Goal: Navigation & Orientation: Find specific page/section

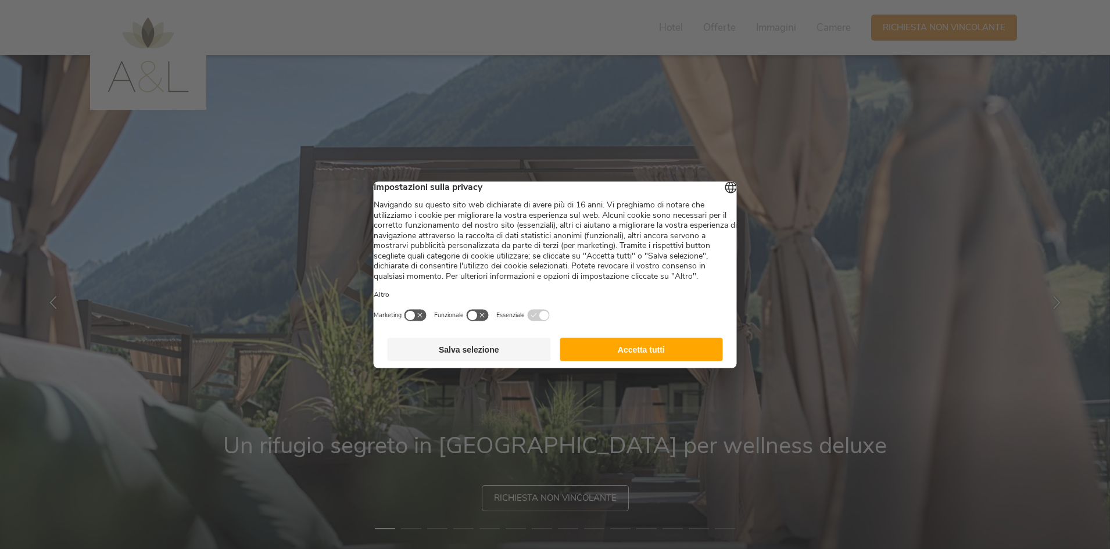
click at [603, 360] on button "Accetta tutti" at bounding box center [641, 349] width 163 height 23
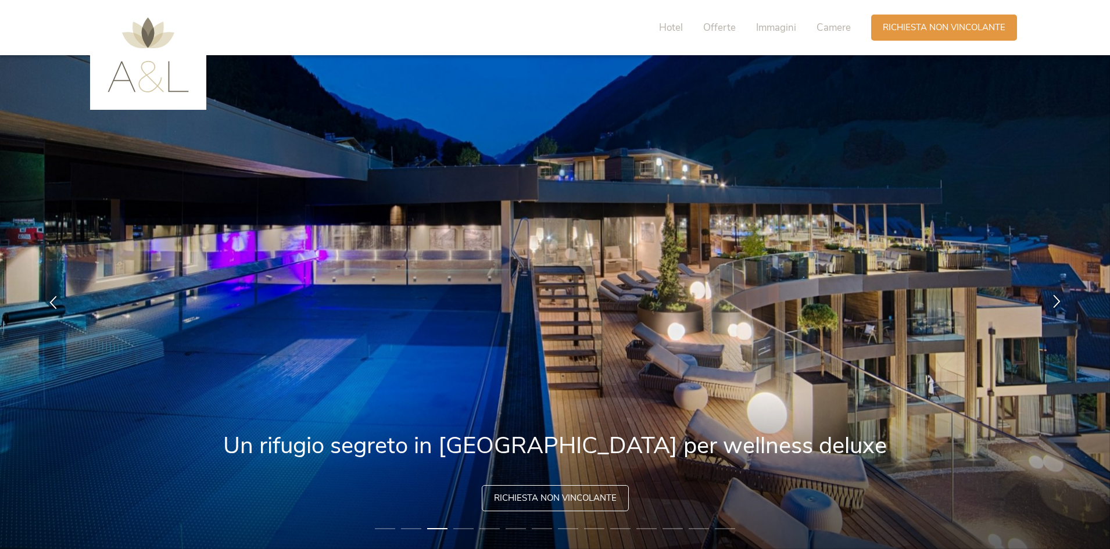
click at [1060, 299] on icon at bounding box center [1056, 301] width 13 height 13
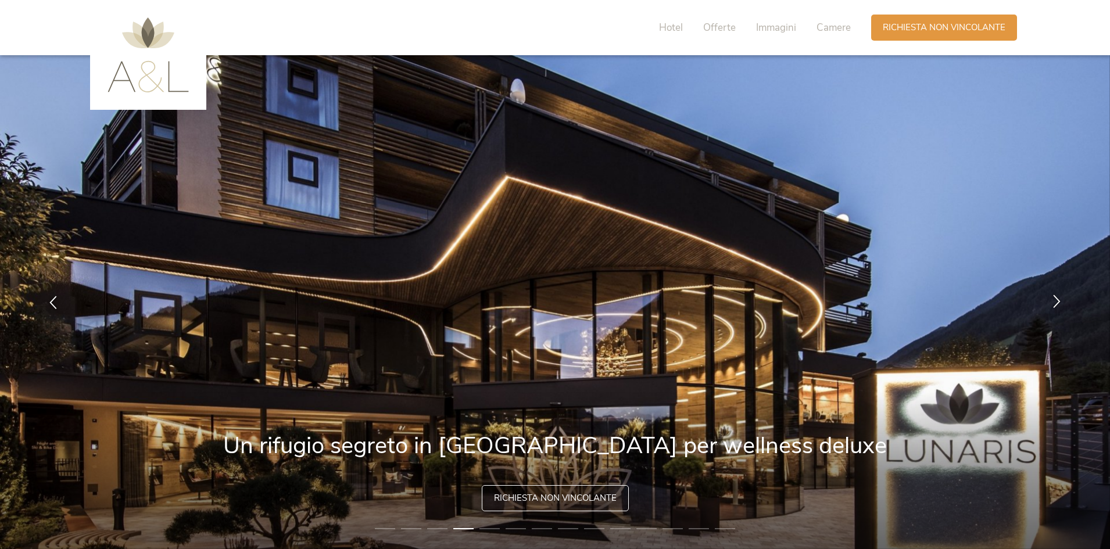
click at [1060, 299] on icon at bounding box center [1056, 301] width 13 height 13
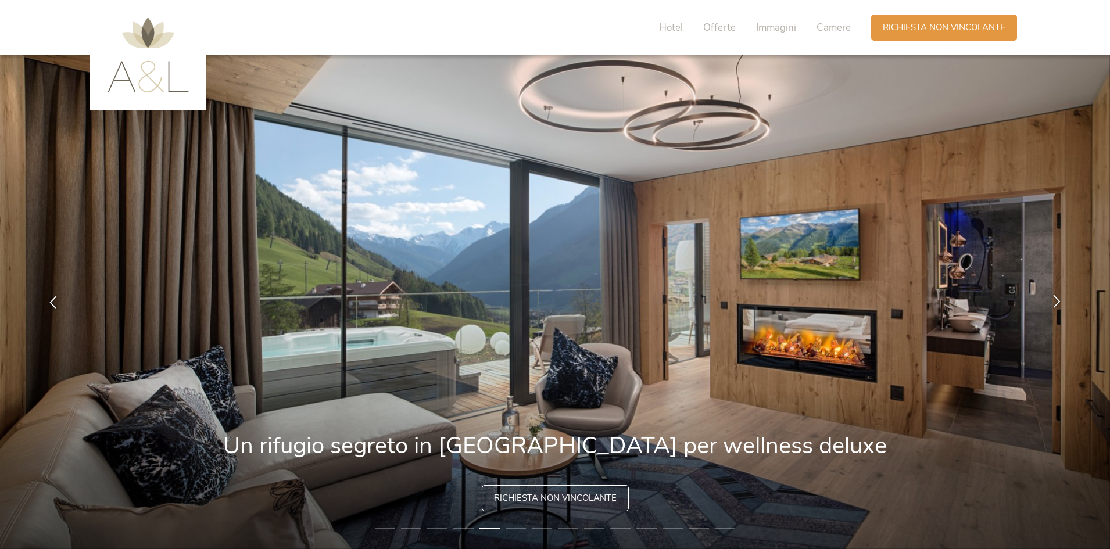
click at [1060, 299] on icon at bounding box center [1056, 301] width 13 height 13
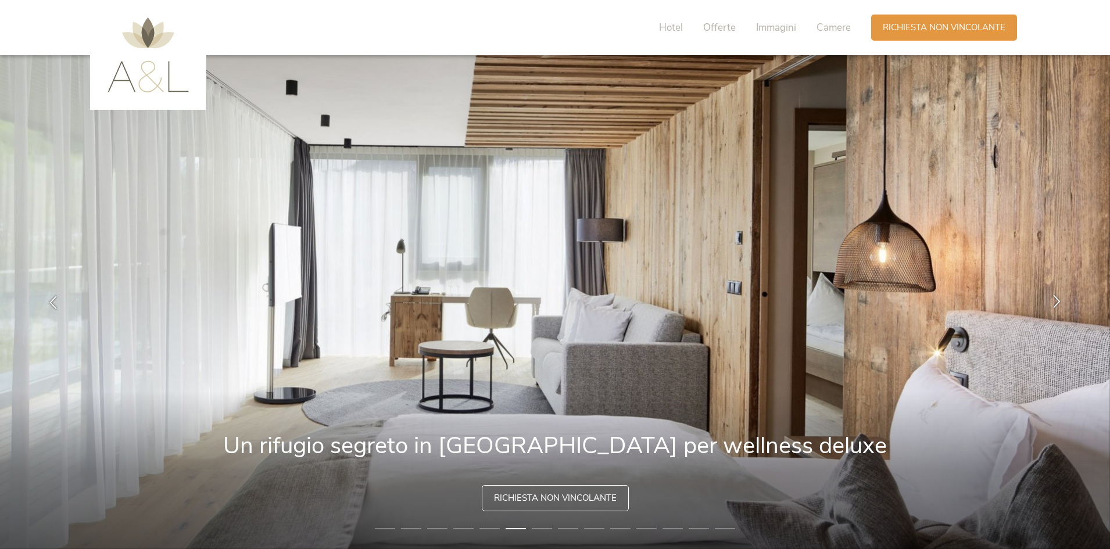
click at [1060, 299] on icon at bounding box center [1056, 301] width 13 height 13
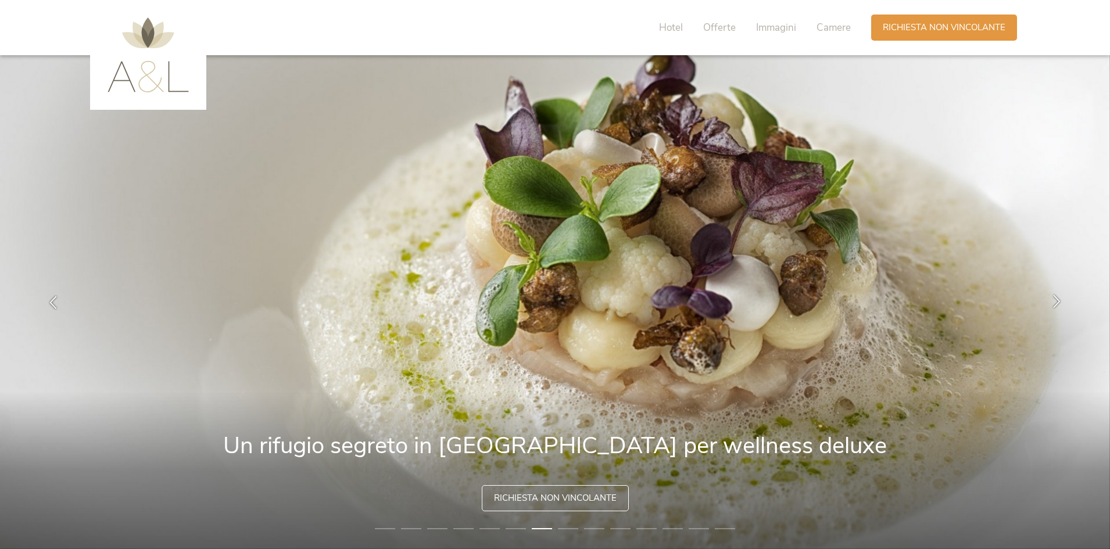
click at [1060, 299] on icon at bounding box center [1056, 301] width 13 height 13
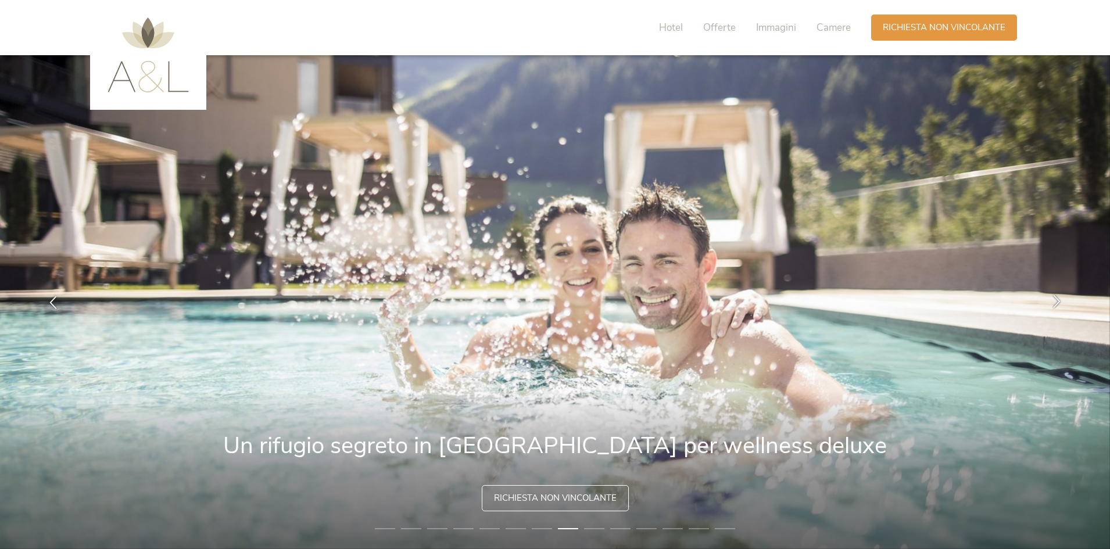
click at [1060, 299] on icon at bounding box center [1056, 301] width 13 height 13
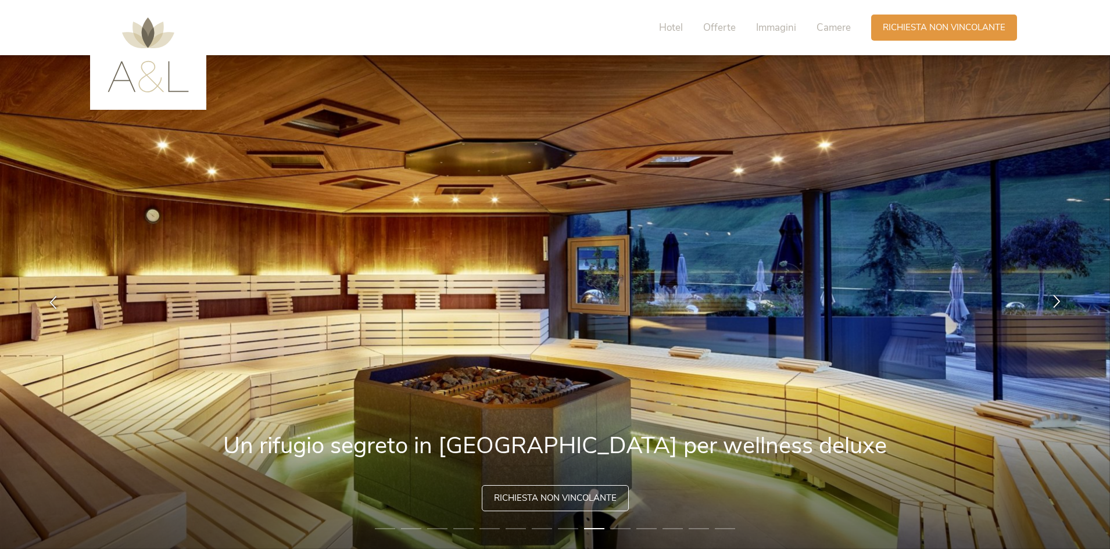
click at [1060, 299] on icon at bounding box center [1056, 301] width 13 height 13
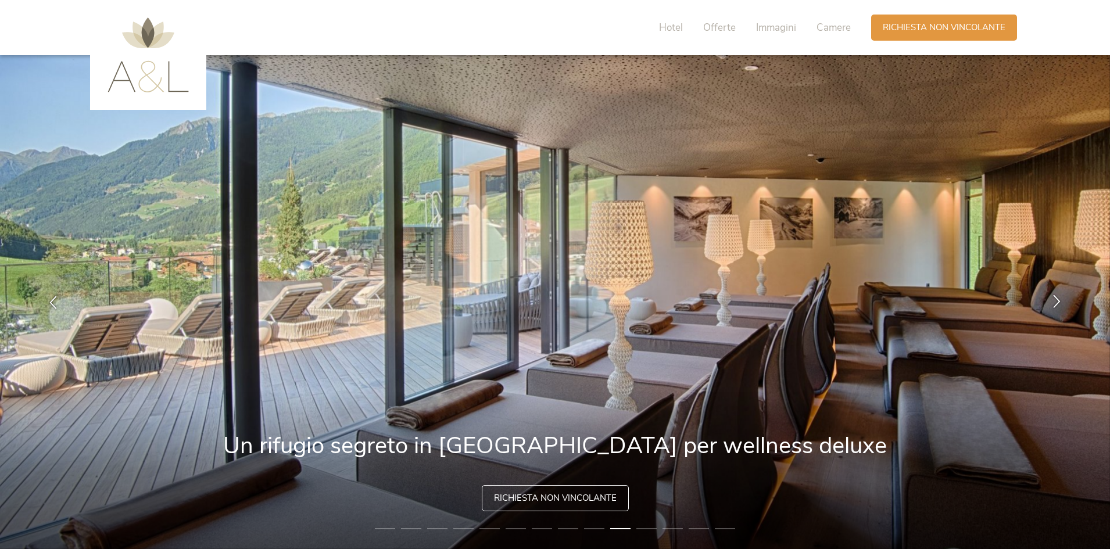
click at [1060, 299] on icon at bounding box center [1056, 301] width 13 height 13
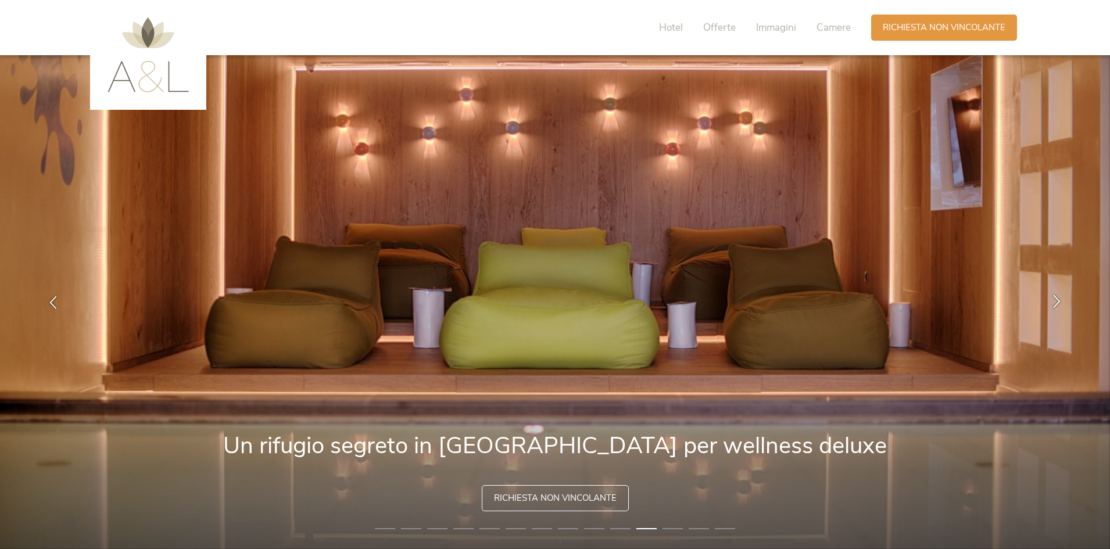
click at [1060, 299] on icon at bounding box center [1056, 301] width 13 height 13
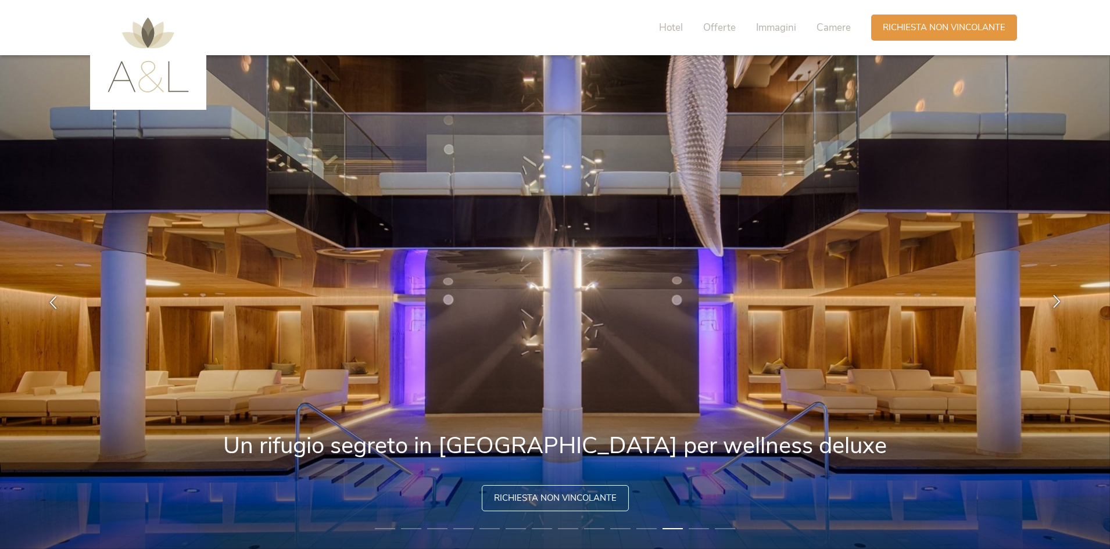
click at [1060, 299] on icon at bounding box center [1056, 301] width 13 height 13
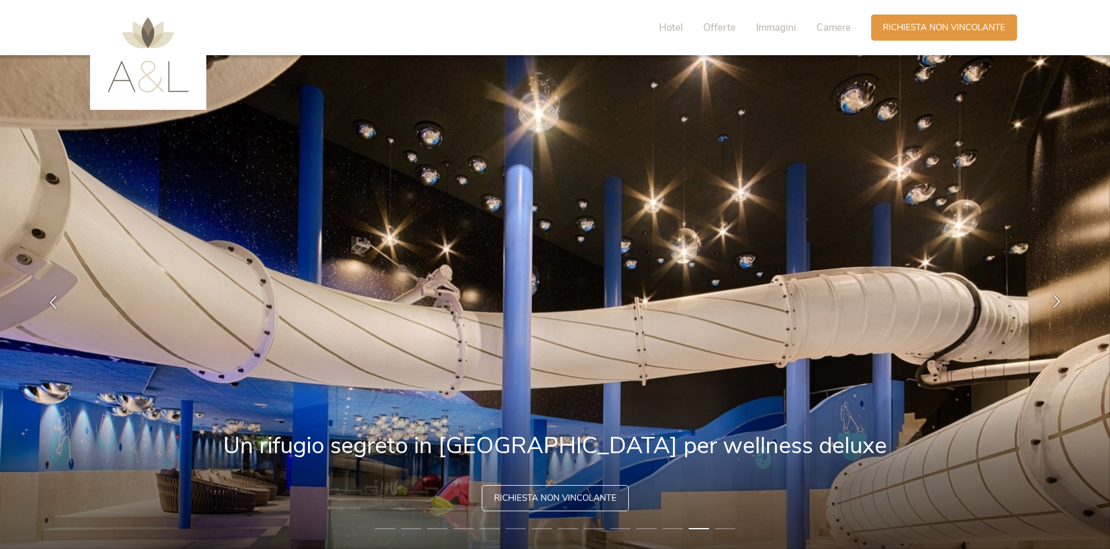
click at [1060, 299] on icon at bounding box center [1056, 301] width 13 height 13
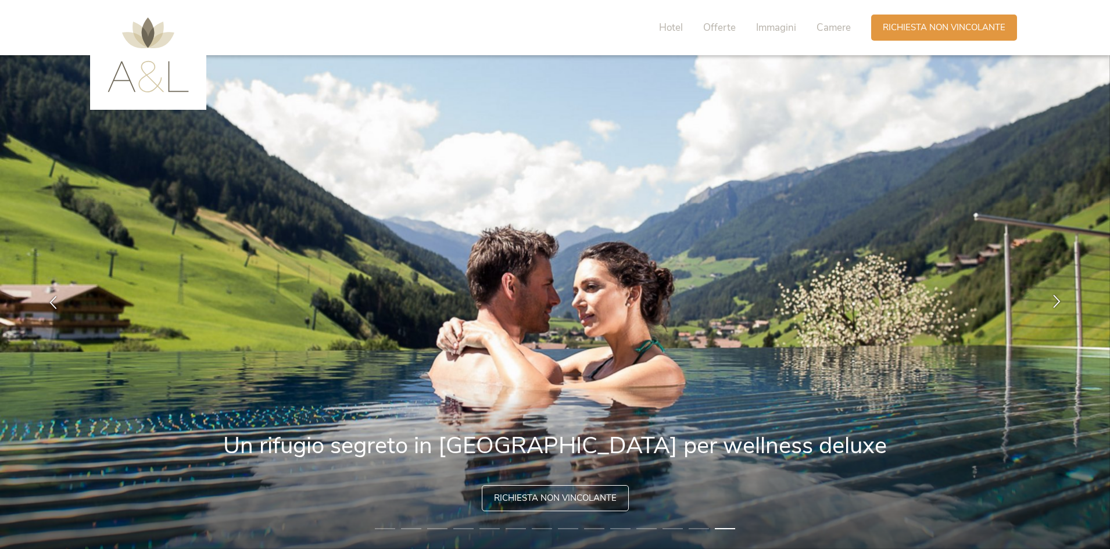
click at [1060, 299] on icon at bounding box center [1056, 301] width 13 height 13
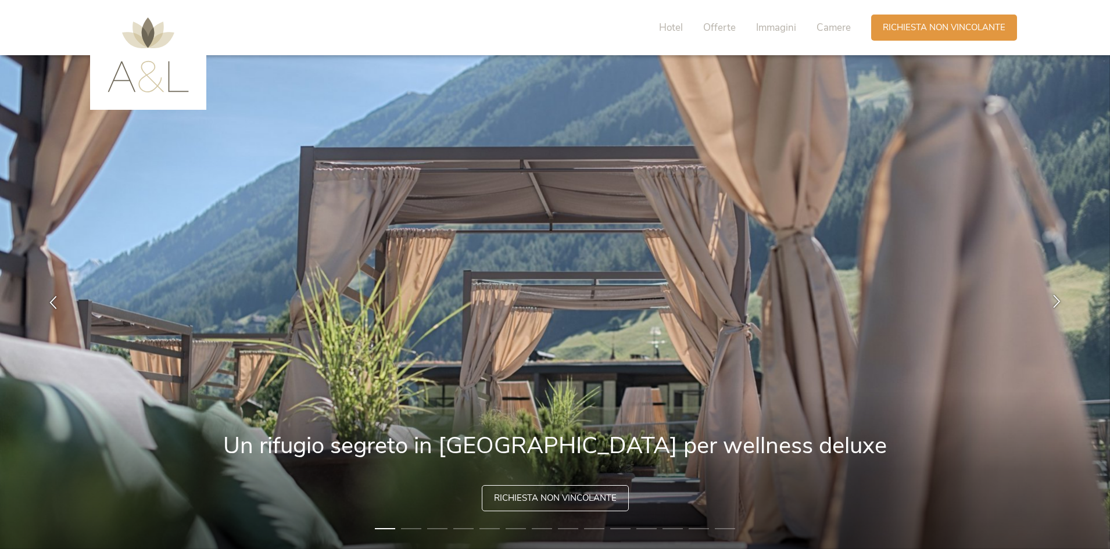
click at [1060, 299] on icon at bounding box center [1056, 301] width 13 height 13
click at [1052, 305] on icon at bounding box center [1056, 301] width 13 height 13
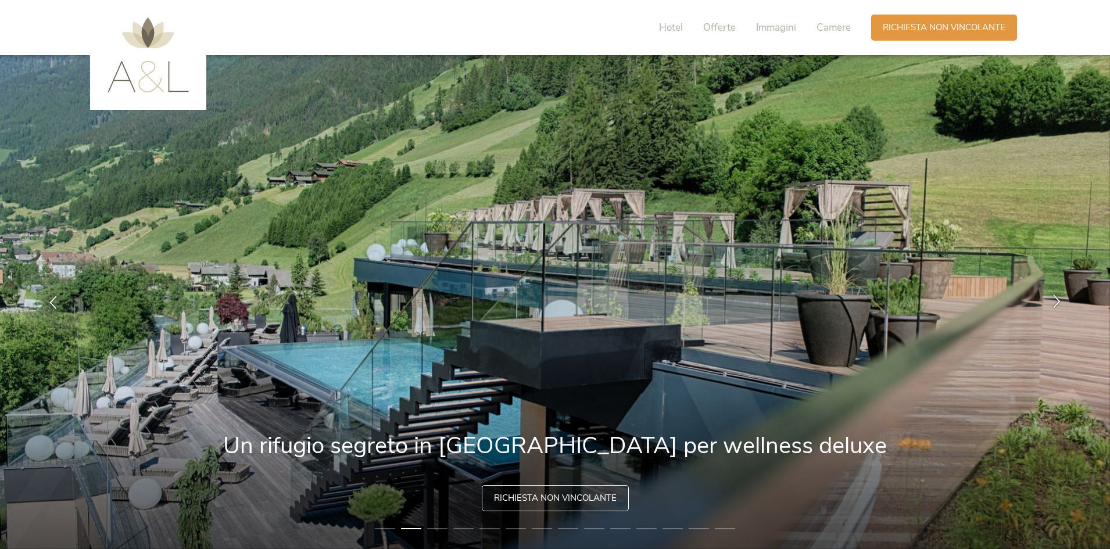
click at [1052, 305] on icon at bounding box center [1056, 301] width 13 height 13
